Goal: Navigation & Orientation: Find specific page/section

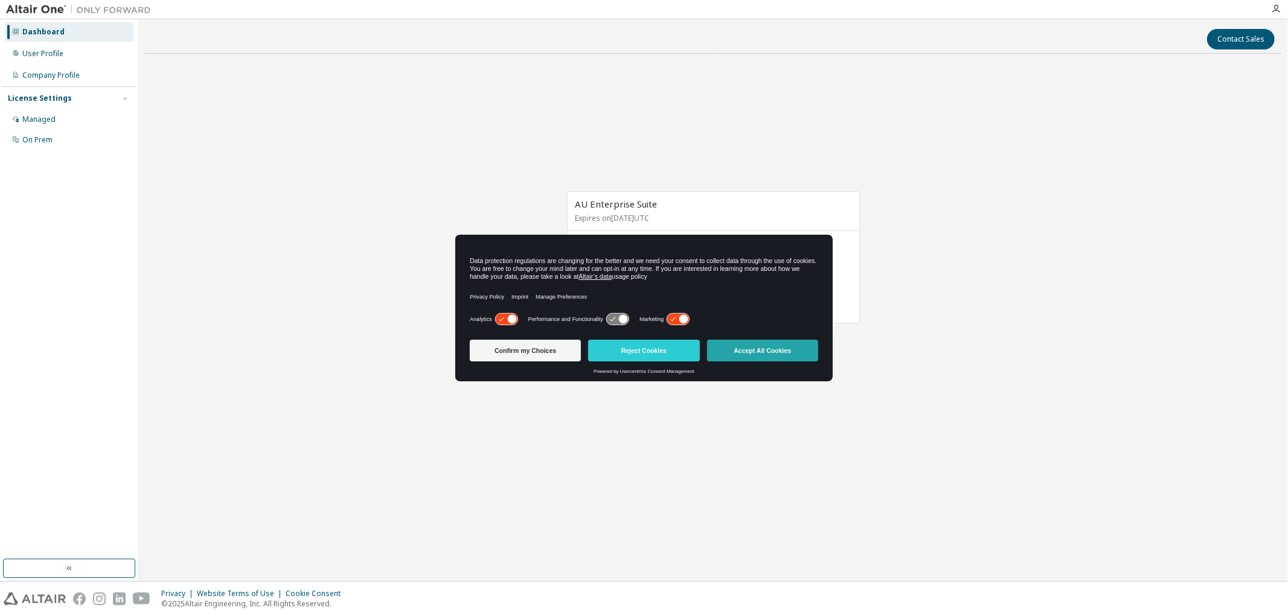
click at [756, 353] on button "Accept All Cookies" at bounding box center [762, 351] width 111 height 22
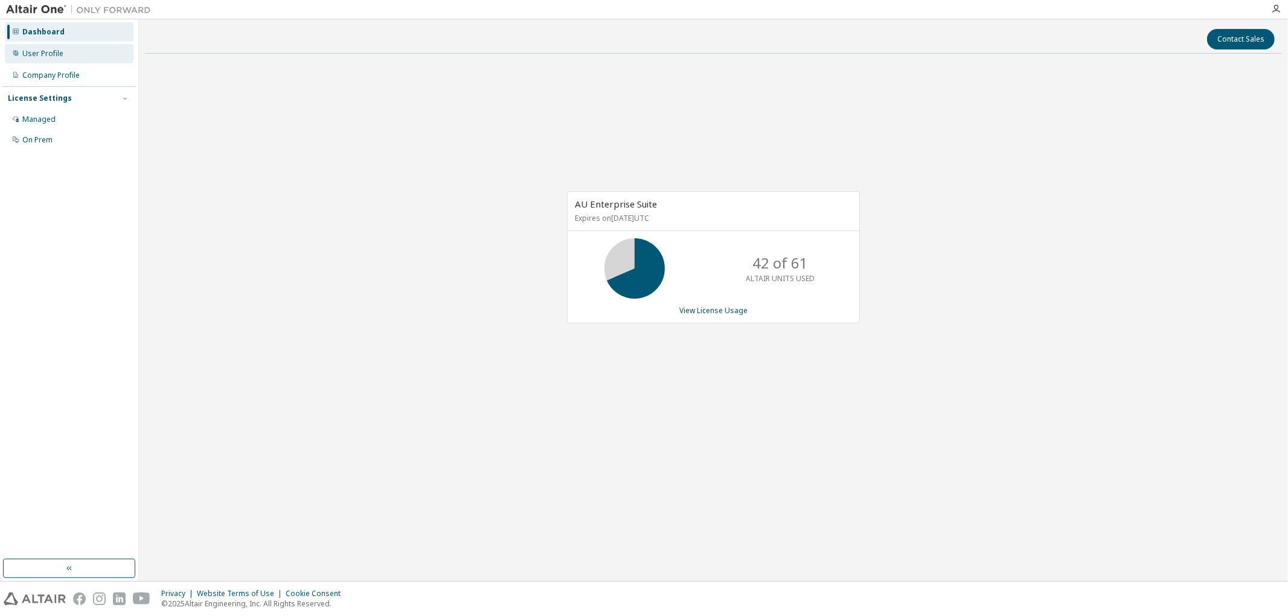
click at [50, 57] on div "User Profile" at bounding box center [42, 54] width 41 height 10
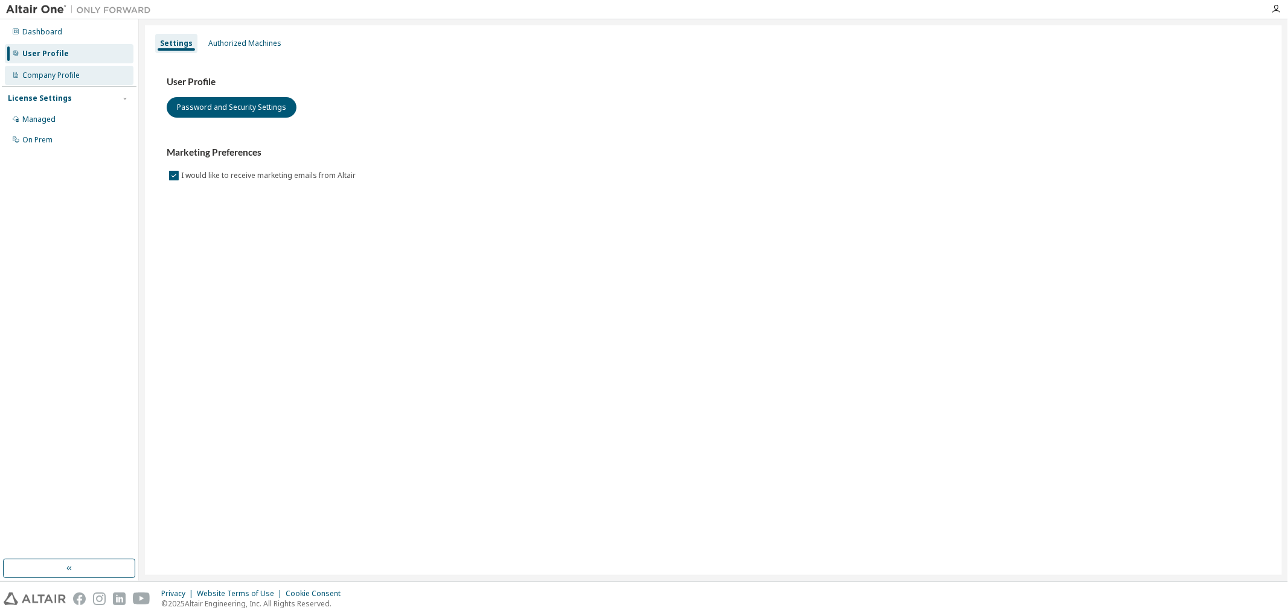
click at [59, 80] on div "Company Profile" at bounding box center [69, 75] width 129 height 19
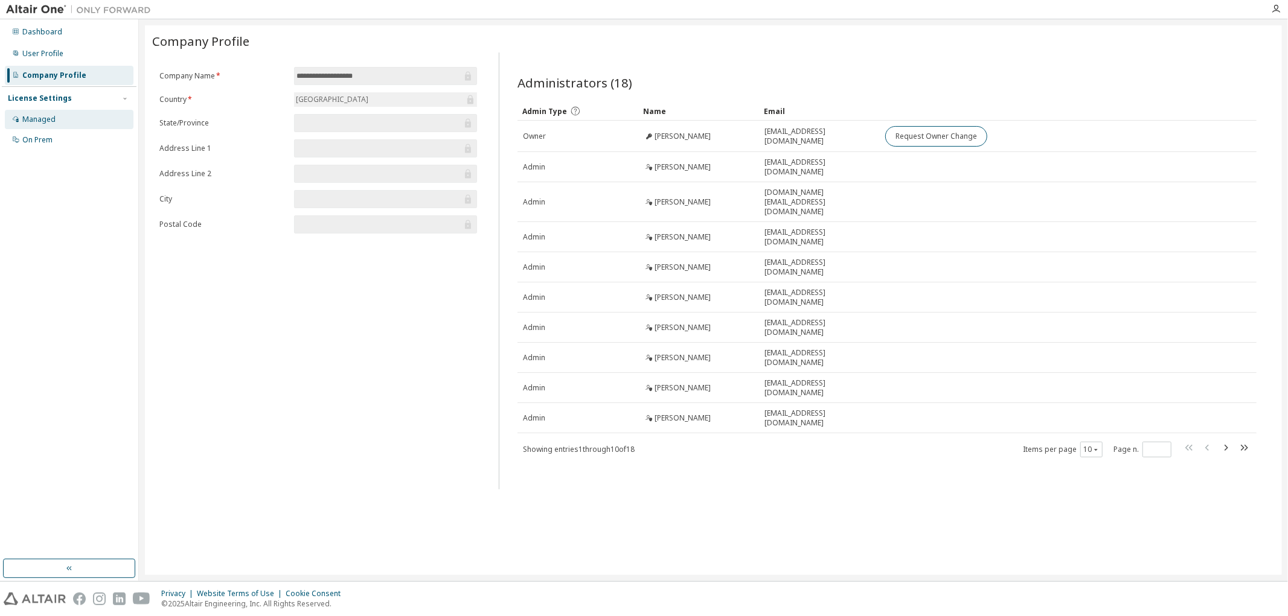
click at [68, 128] on div "Managed" at bounding box center [69, 119] width 129 height 19
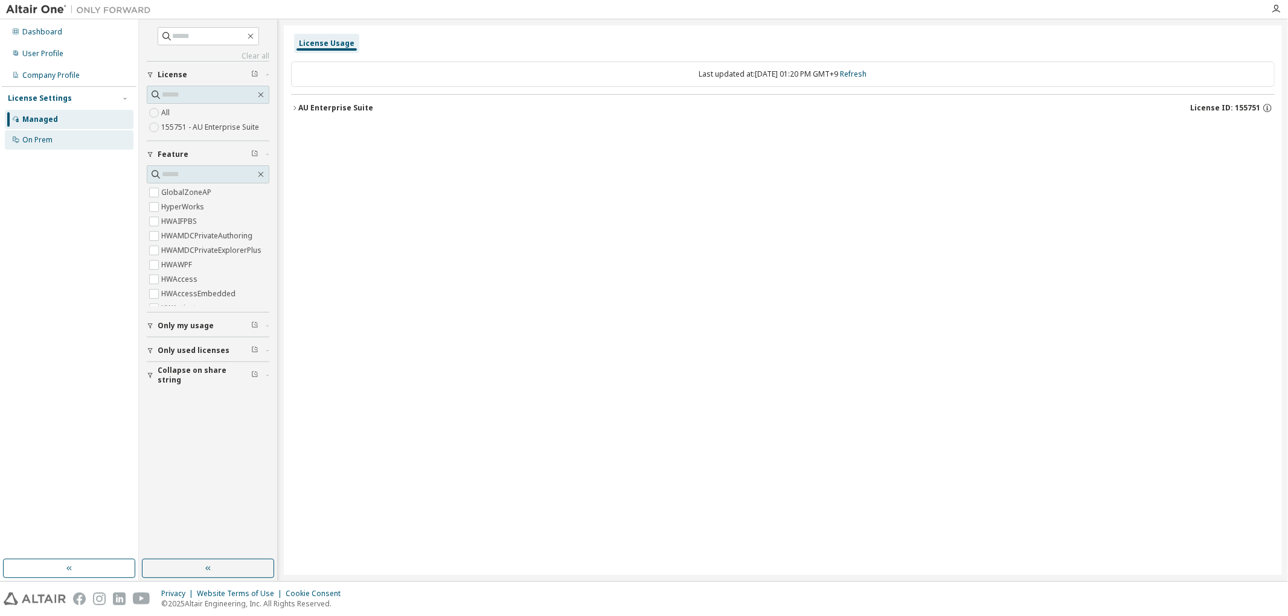
click at [39, 142] on div "On Prem" at bounding box center [37, 140] width 30 height 10
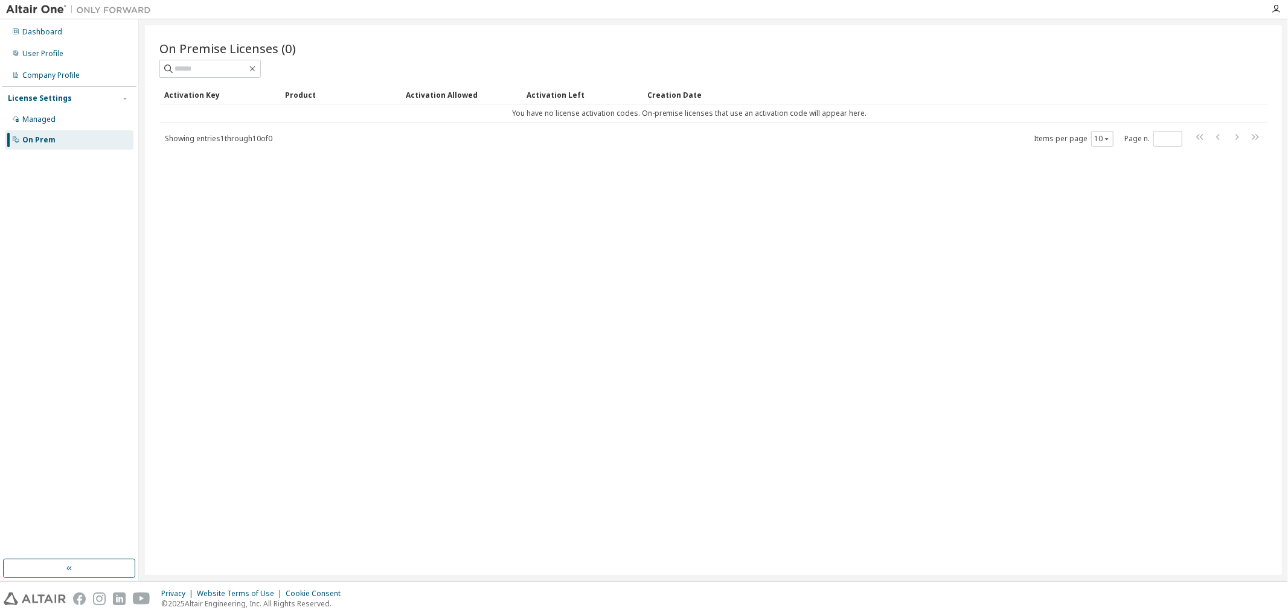
click at [65, 129] on div "Managed On Prem" at bounding box center [69, 130] width 135 height 40
click at [65, 127] on div "Managed" at bounding box center [69, 119] width 129 height 19
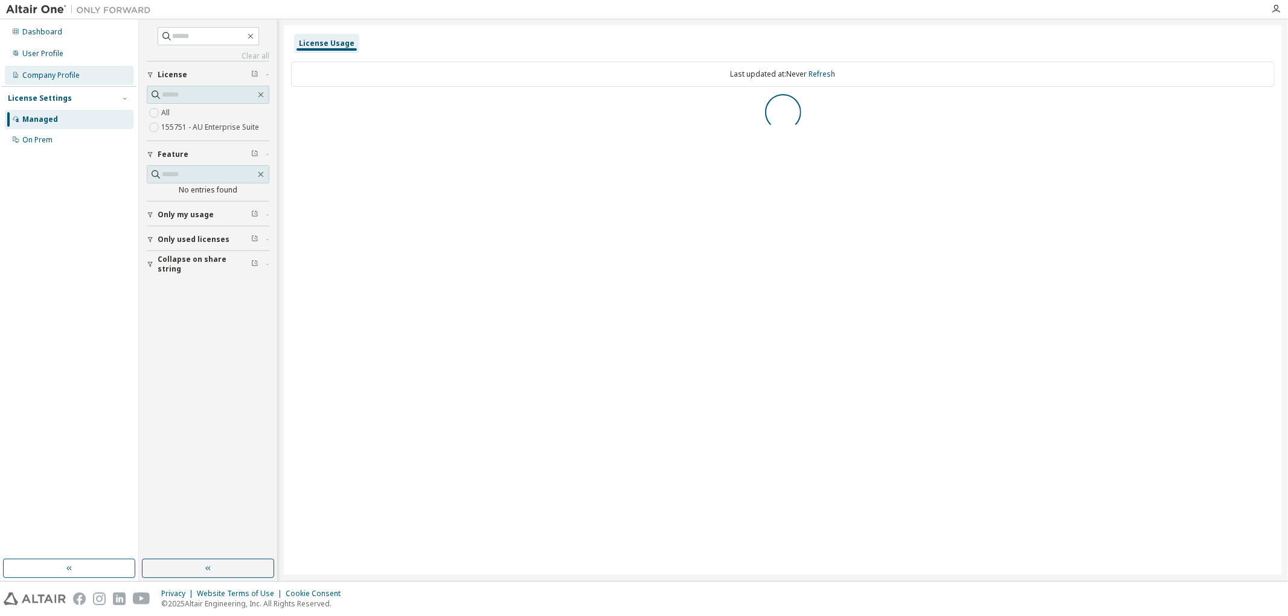
click at [43, 81] on div "Company Profile" at bounding box center [69, 75] width 129 height 19
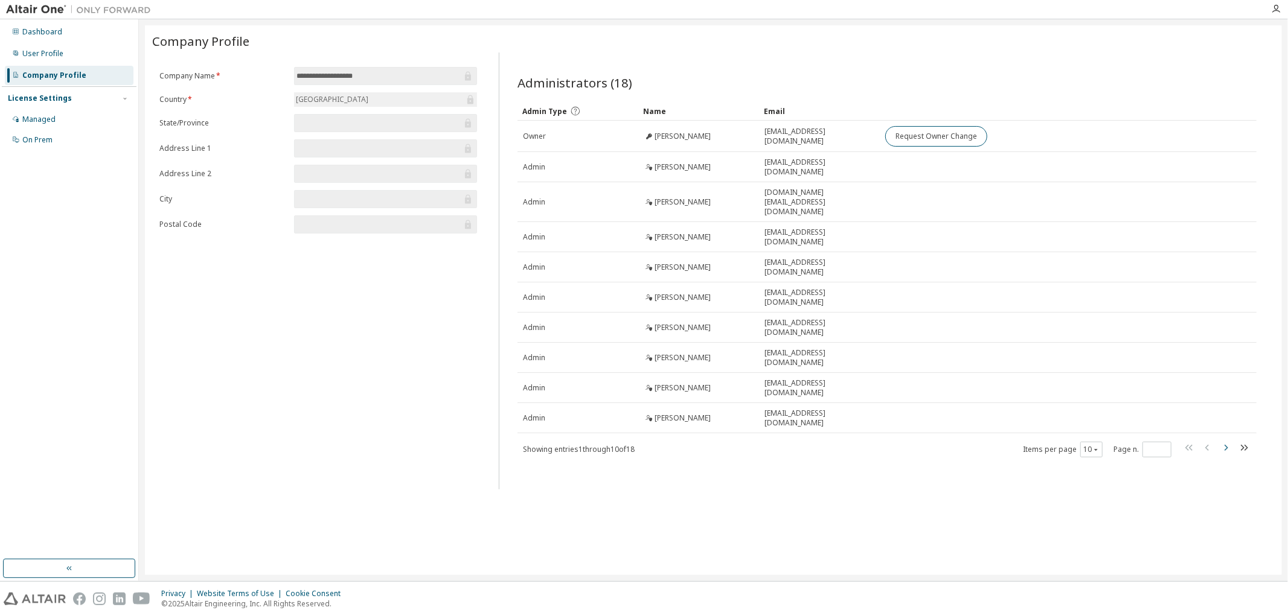
click at [1227, 441] on icon "button" at bounding box center [1225, 448] width 14 height 14
type input "*"
